Goal: Navigation & Orientation: Understand site structure

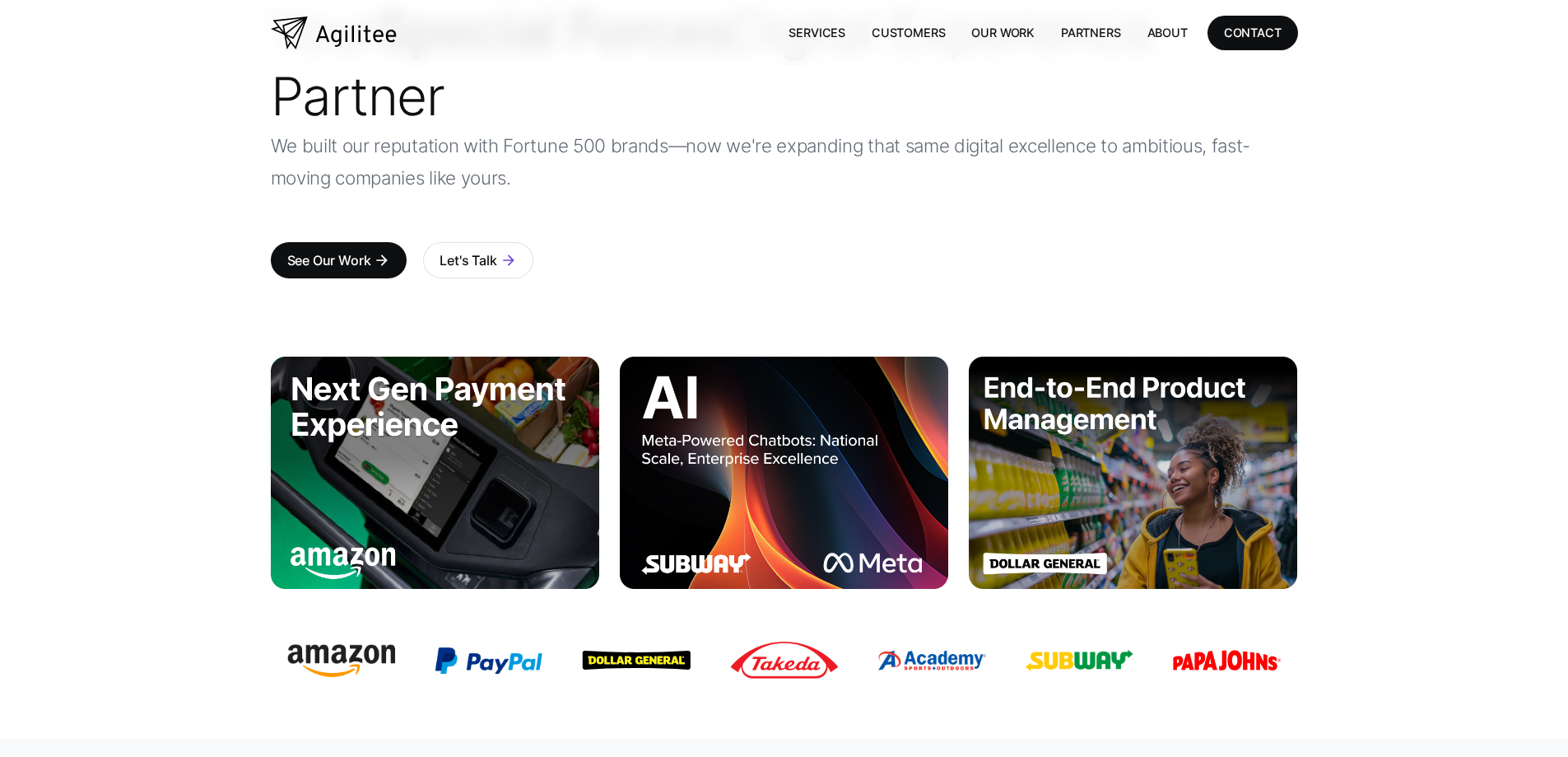
scroll to position [165, 0]
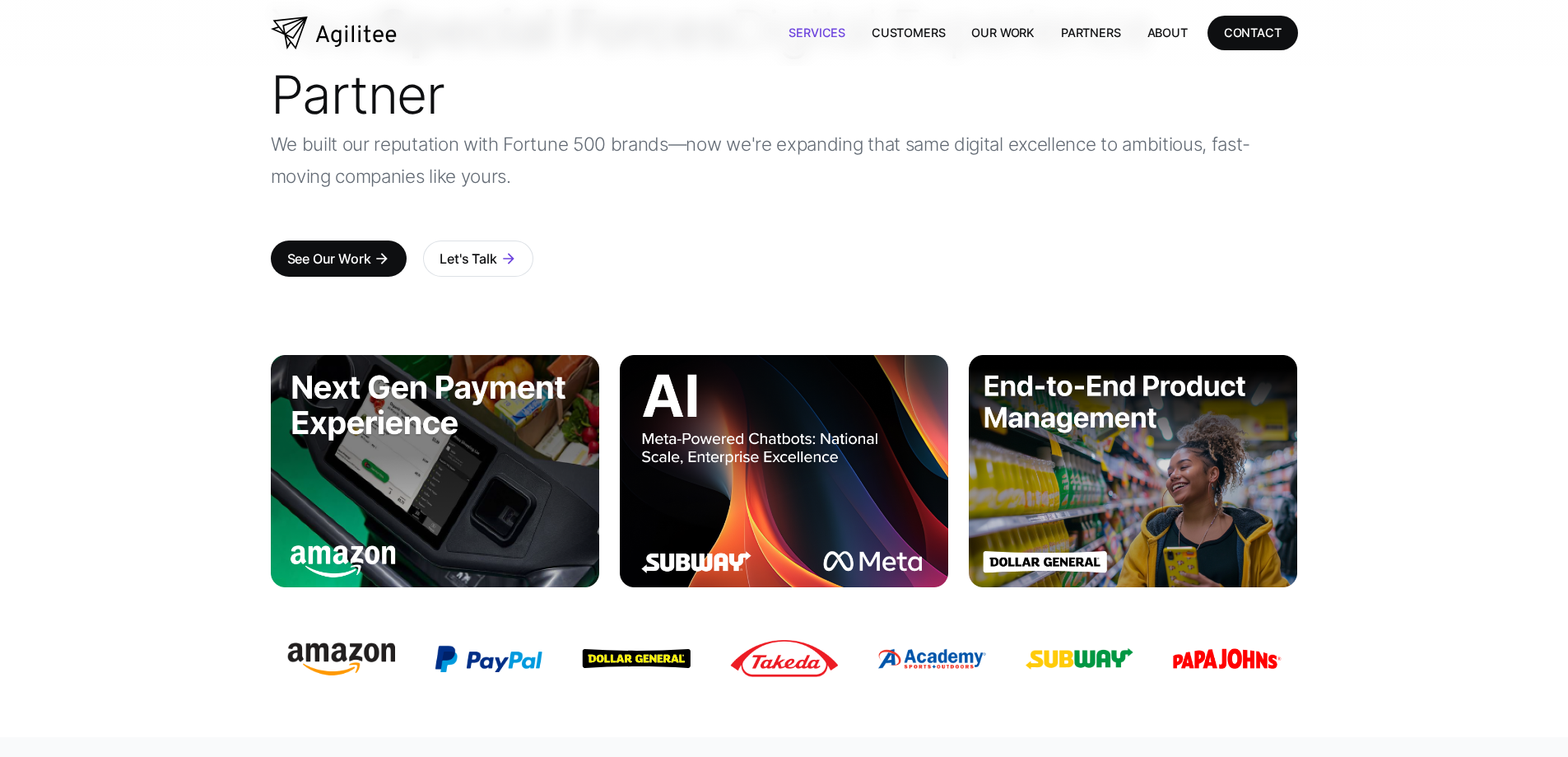
click at [851, 36] on link "Services" at bounding box center [817, 33] width 83 height 34
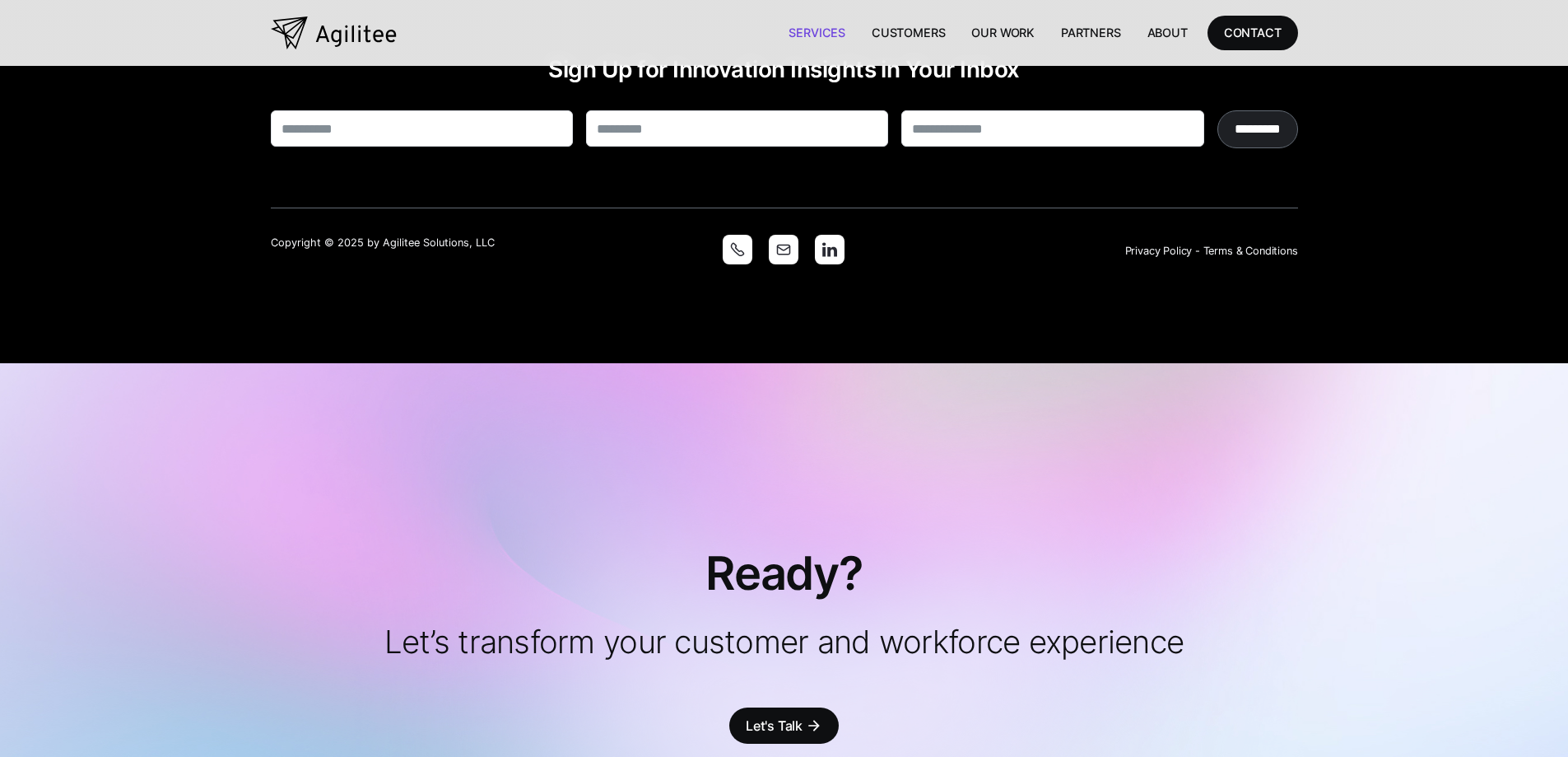
scroll to position [4447, 0]
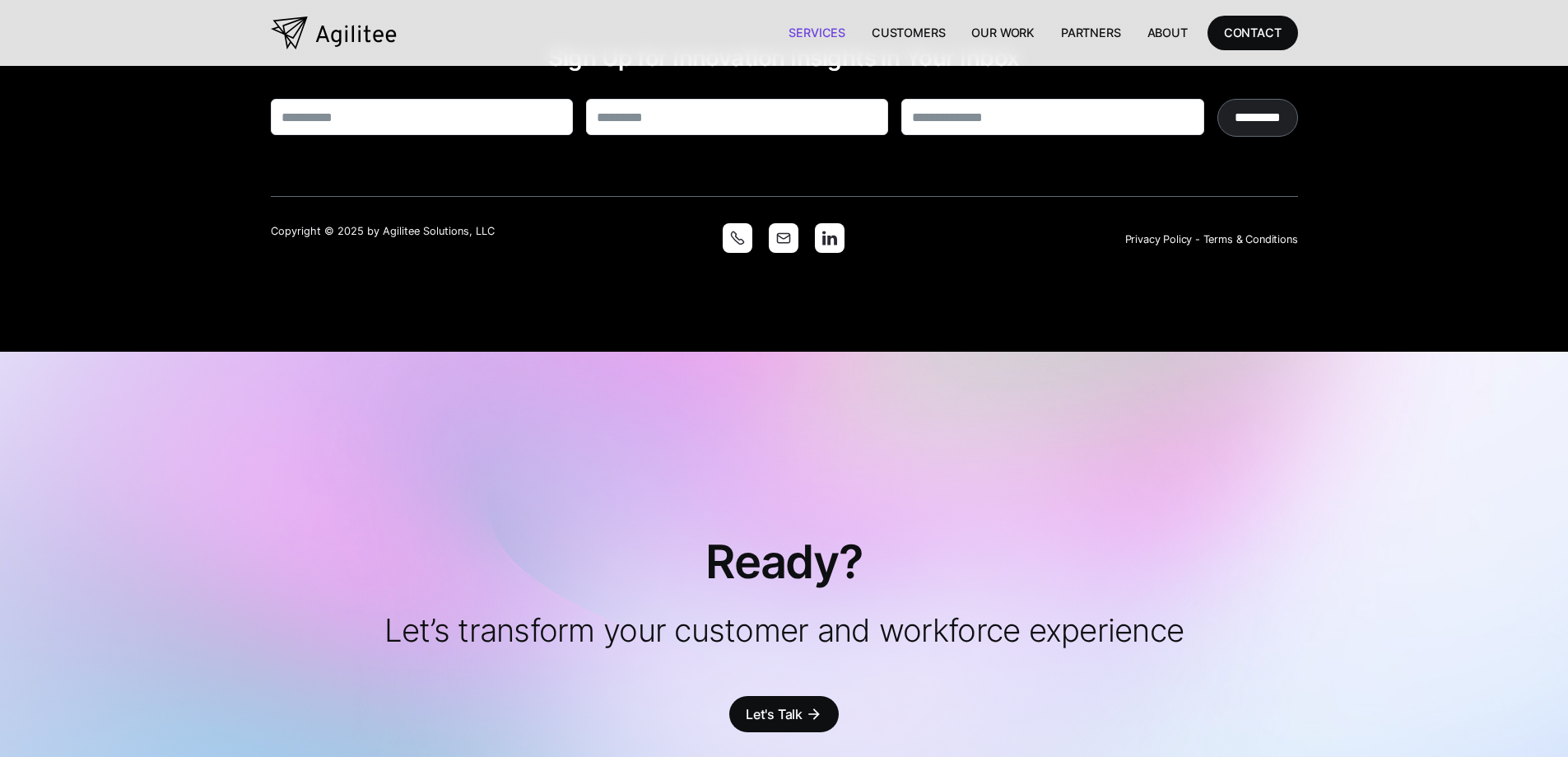
click at [832, 223] on img at bounding box center [829, 237] width 29 height 29
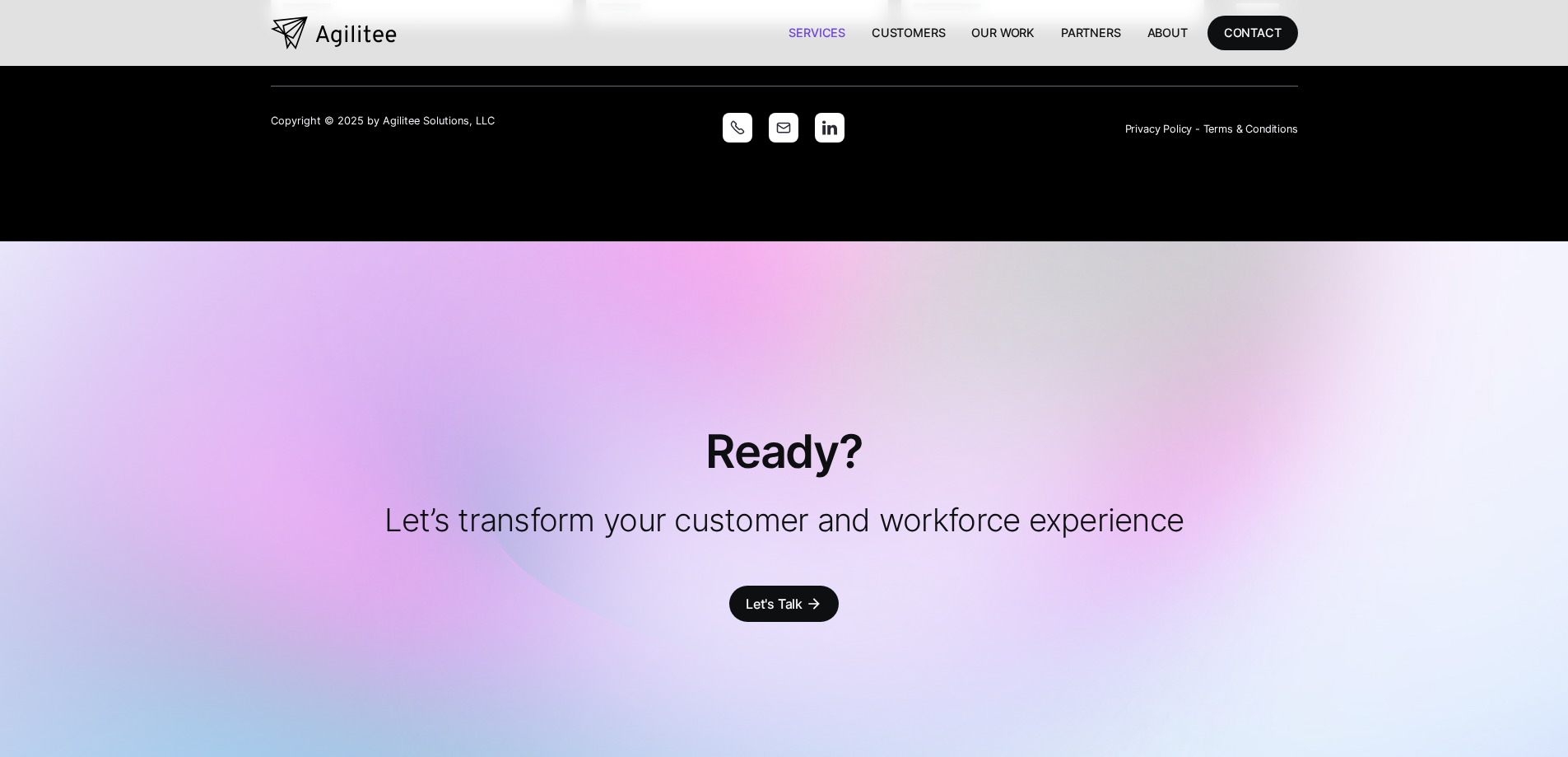
scroll to position [4565, 0]
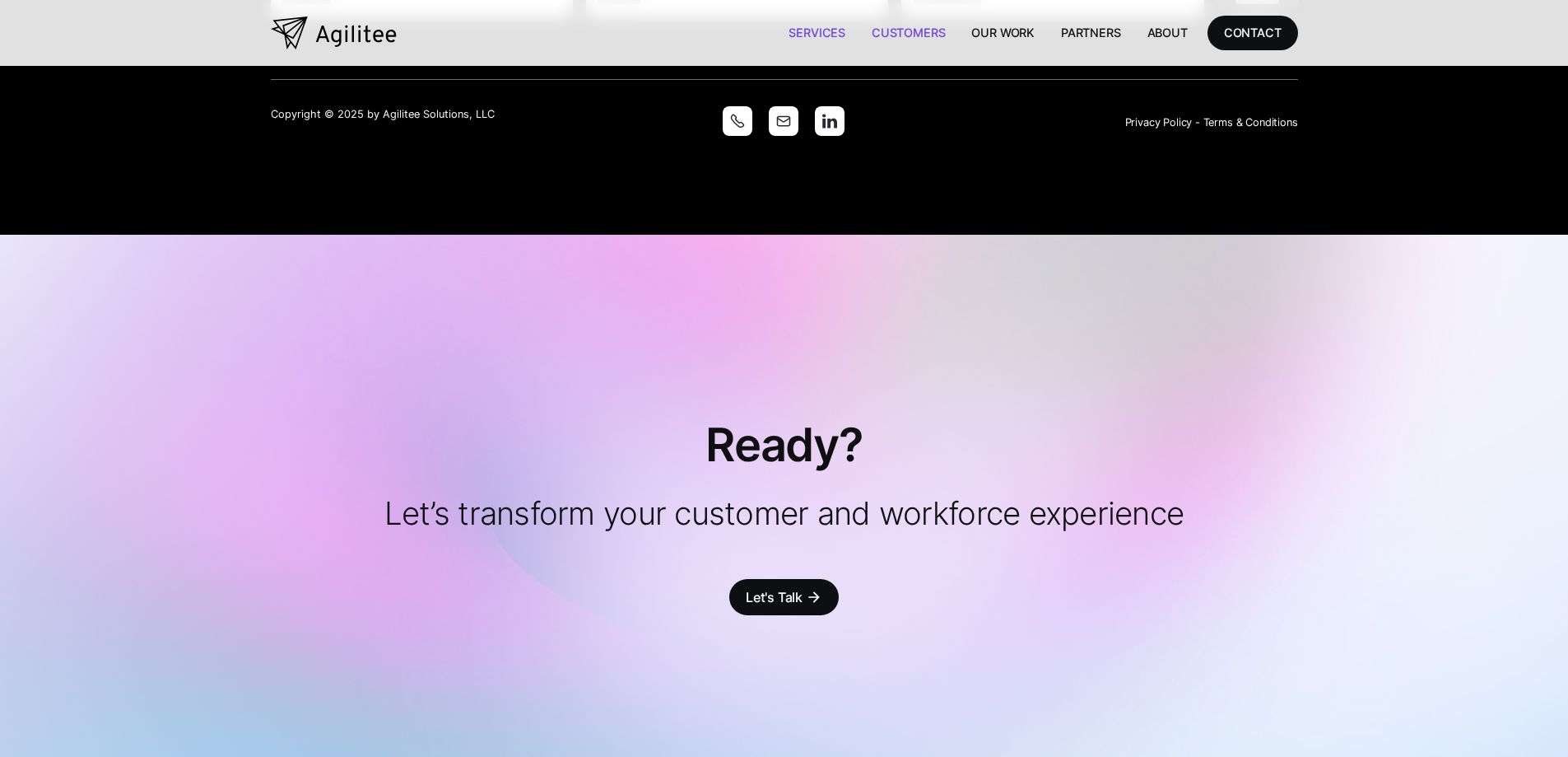
click at [917, 35] on link "Customers" at bounding box center [908, 33] width 100 height 34
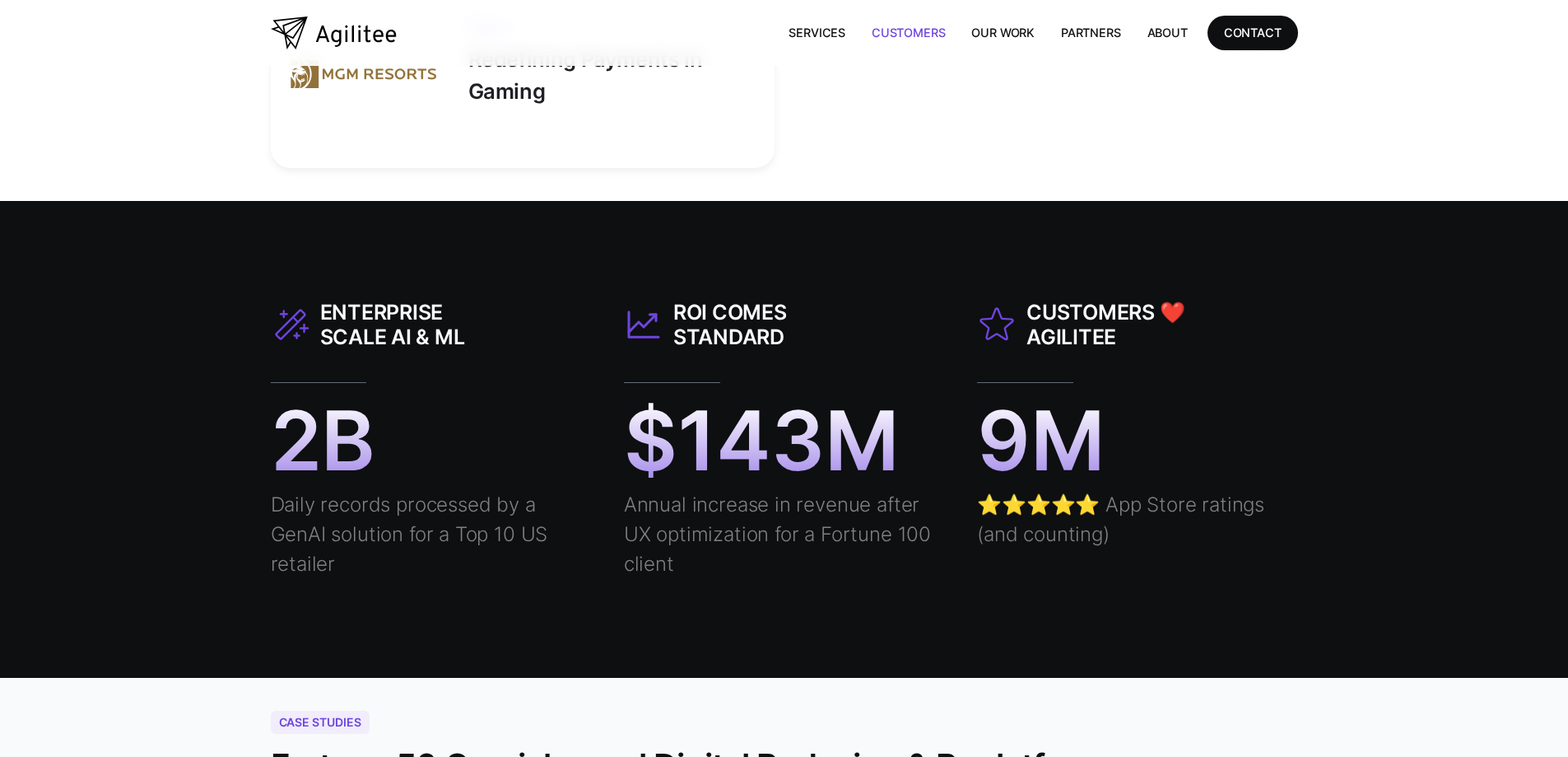
scroll to position [6836, 0]
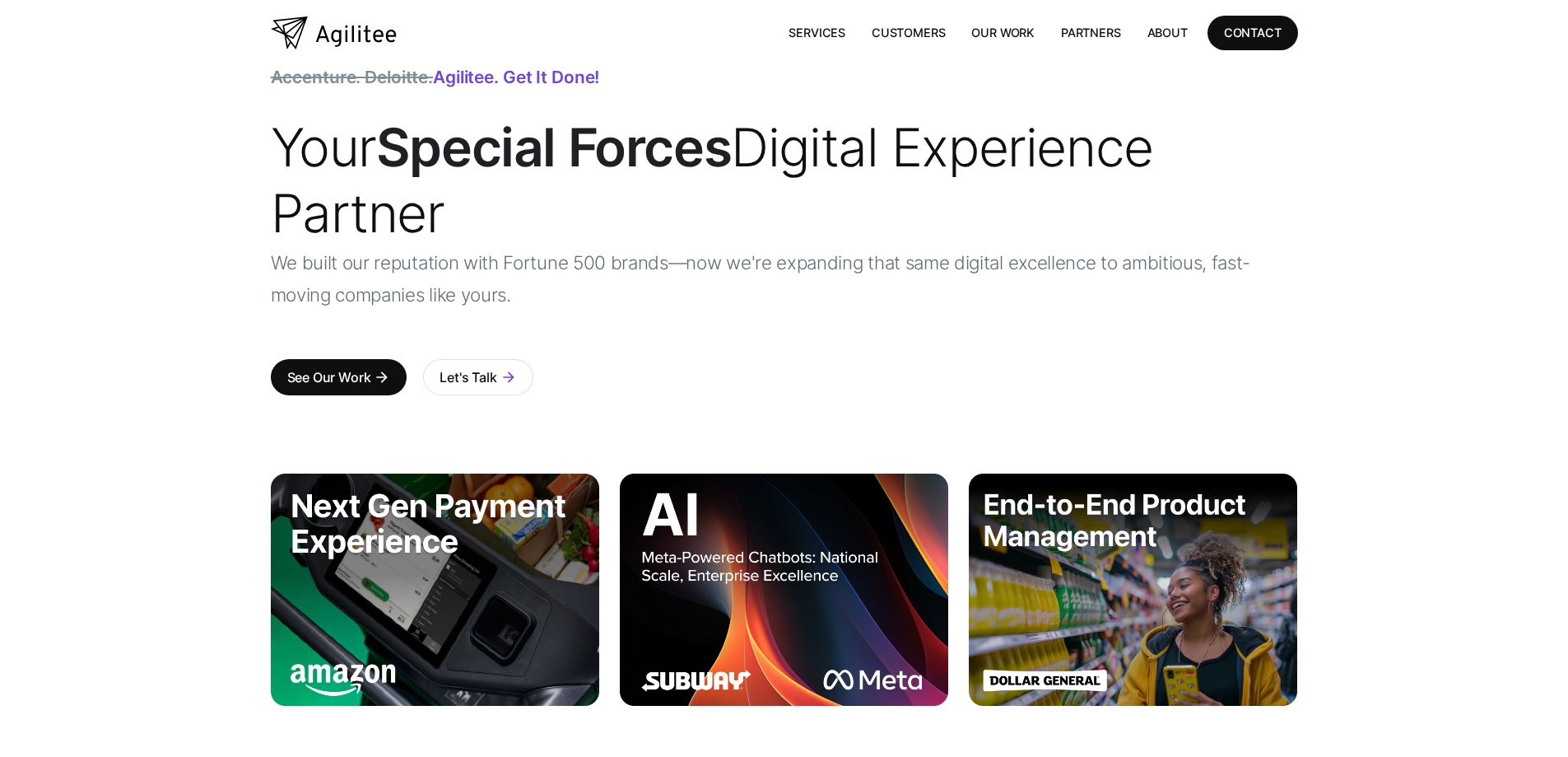
scroll to position [82, 0]
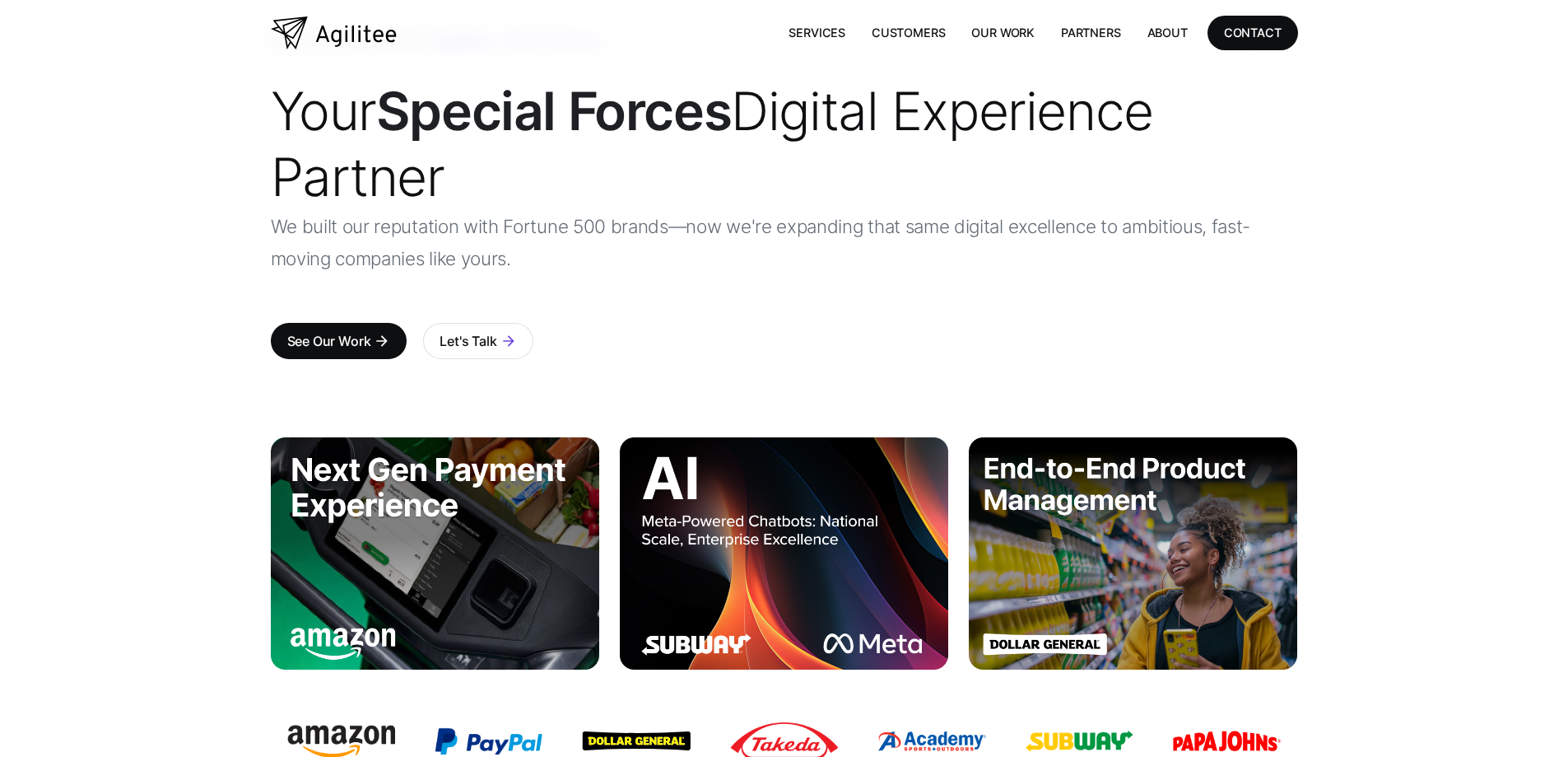
click at [327, 37] on img "home" at bounding box center [334, 32] width 126 height 33
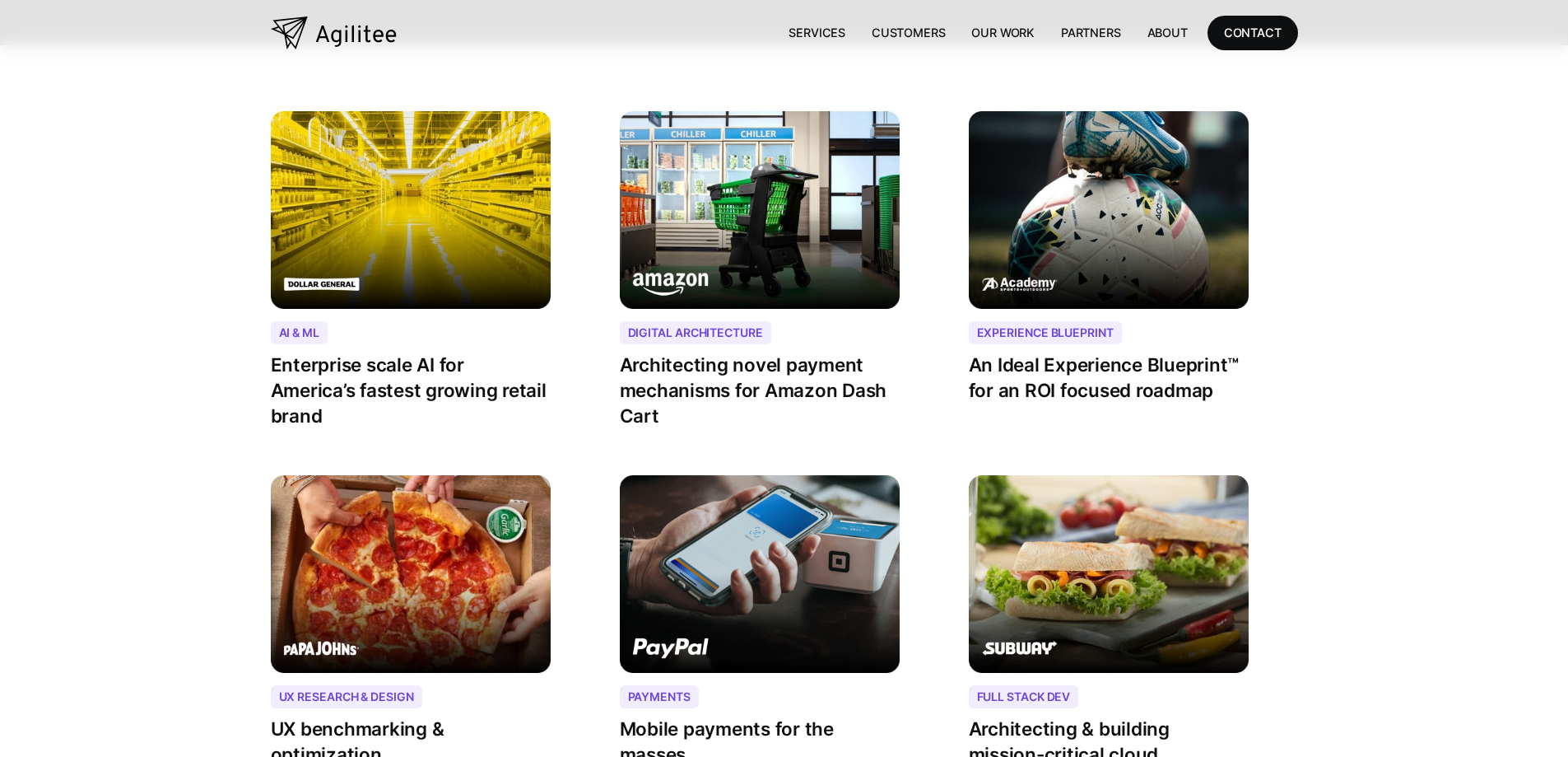
scroll to position [1994, 0]
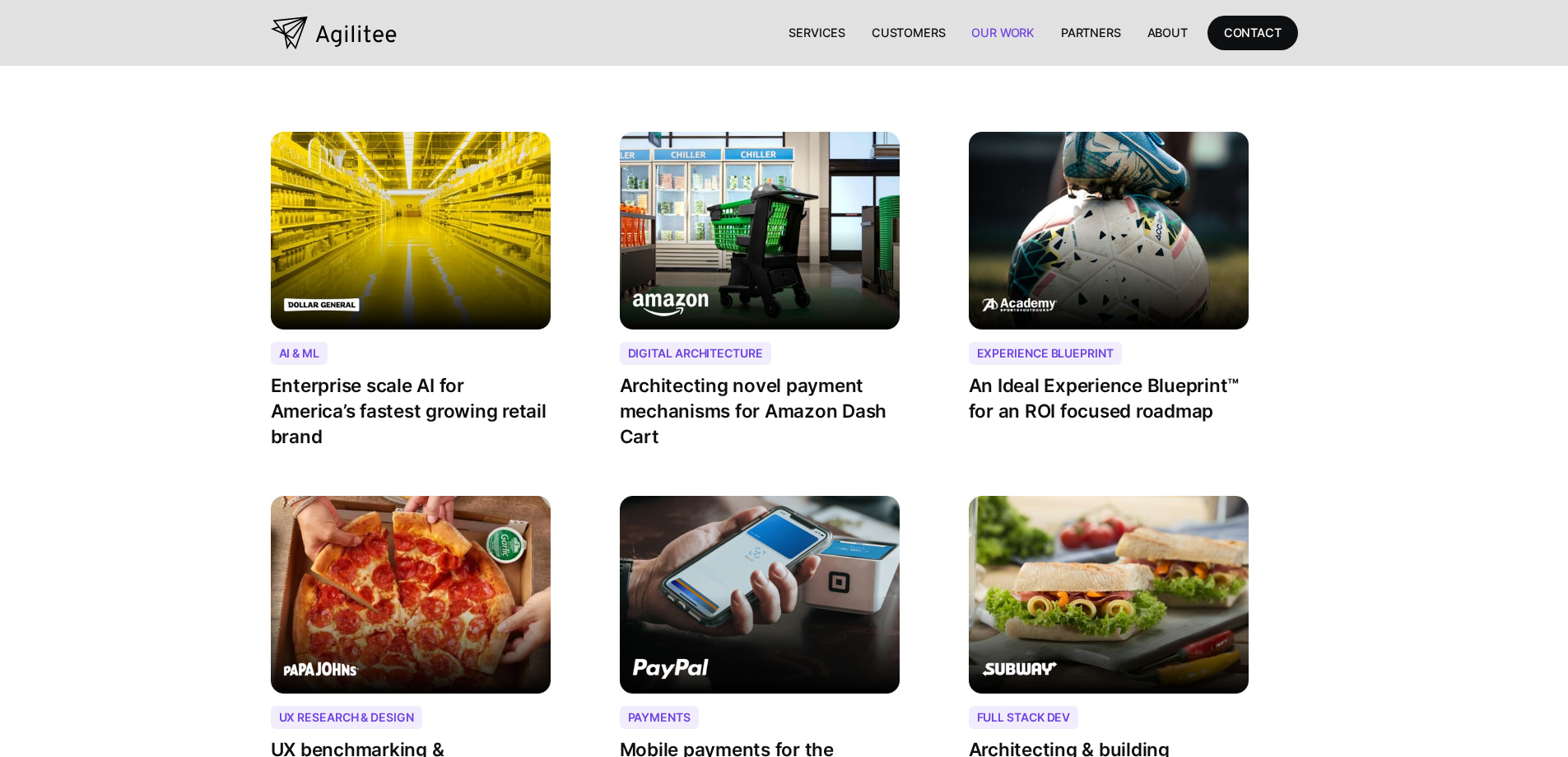
click at [968, 44] on link "Our Work" at bounding box center [1002, 33] width 89 height 34
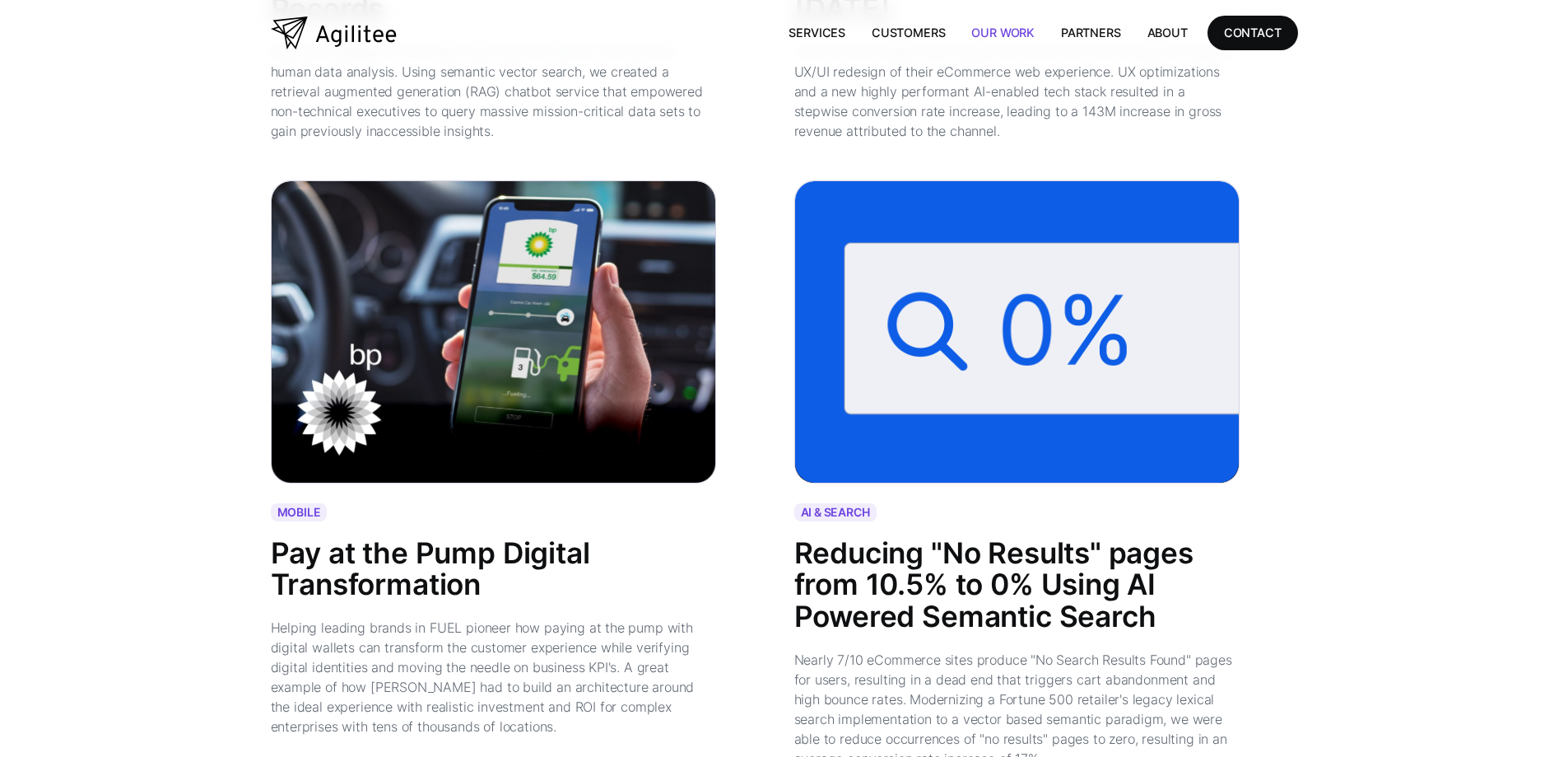
scroll to position [1647, 0]
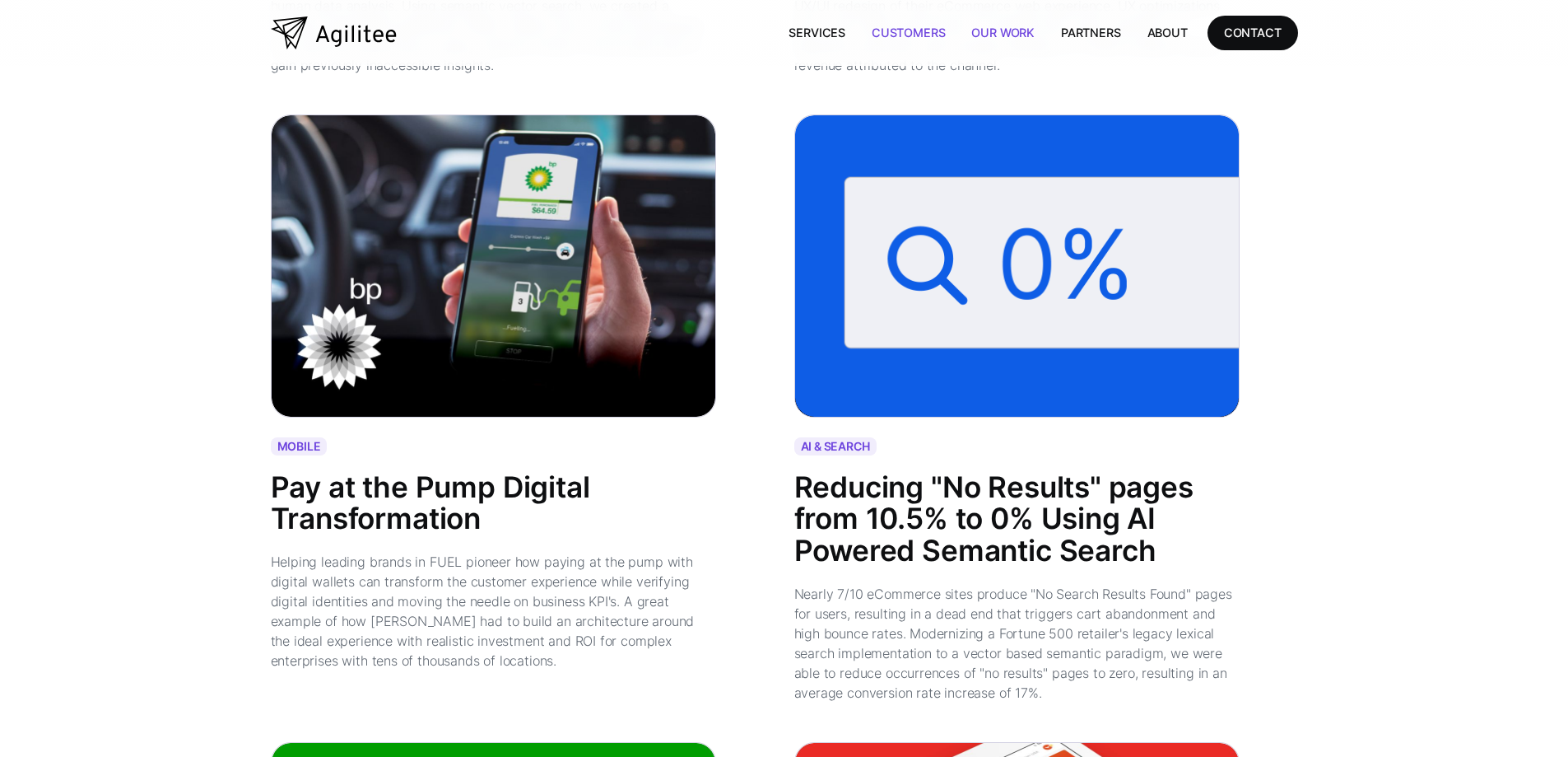
click at [906, 43] on link "Customers" at bounding box center [908, 33] width 100 height 34
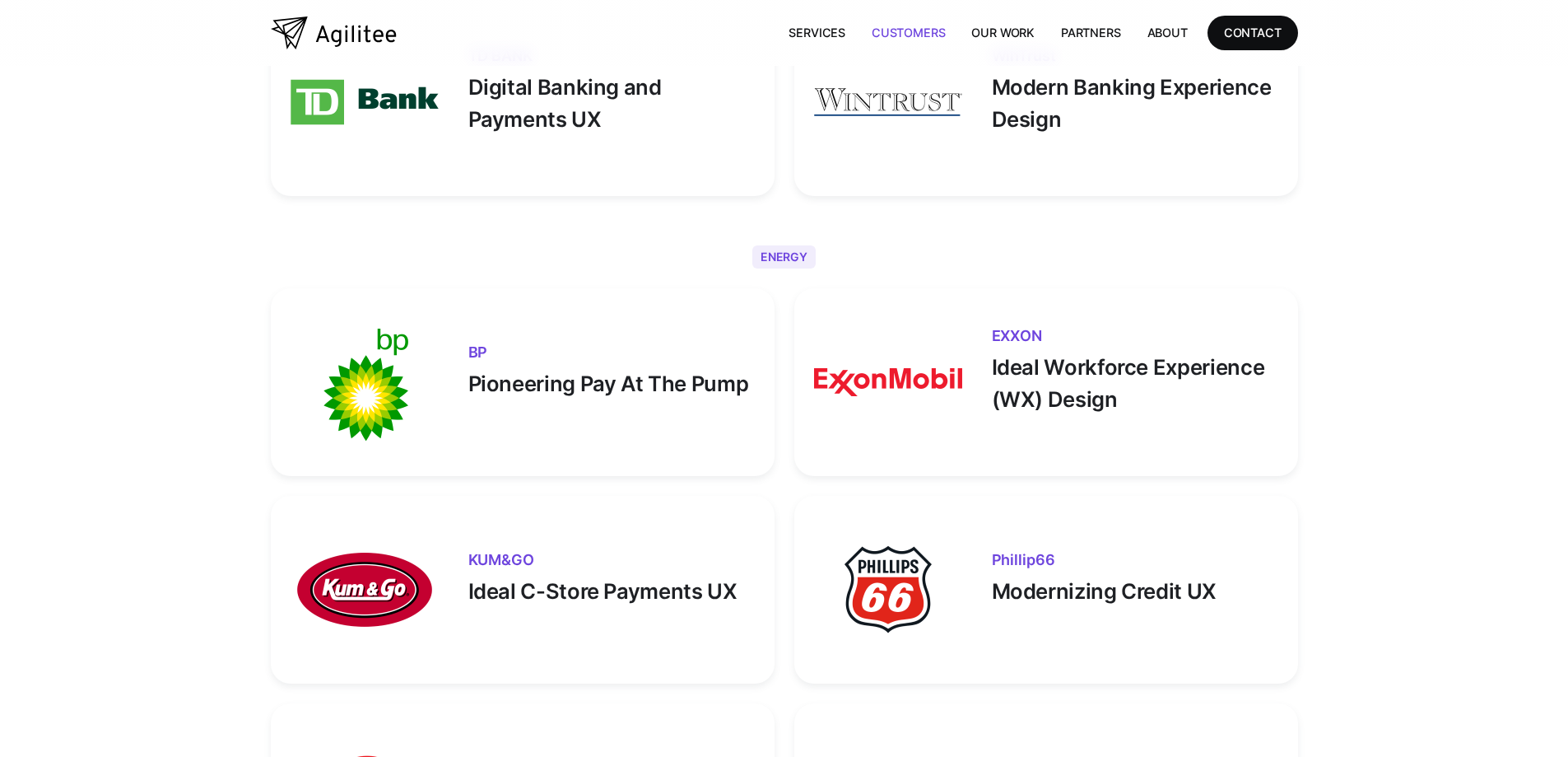
scroll to position [4118, 0]
